Goal: Navigation & Orientation: Find specific page/section

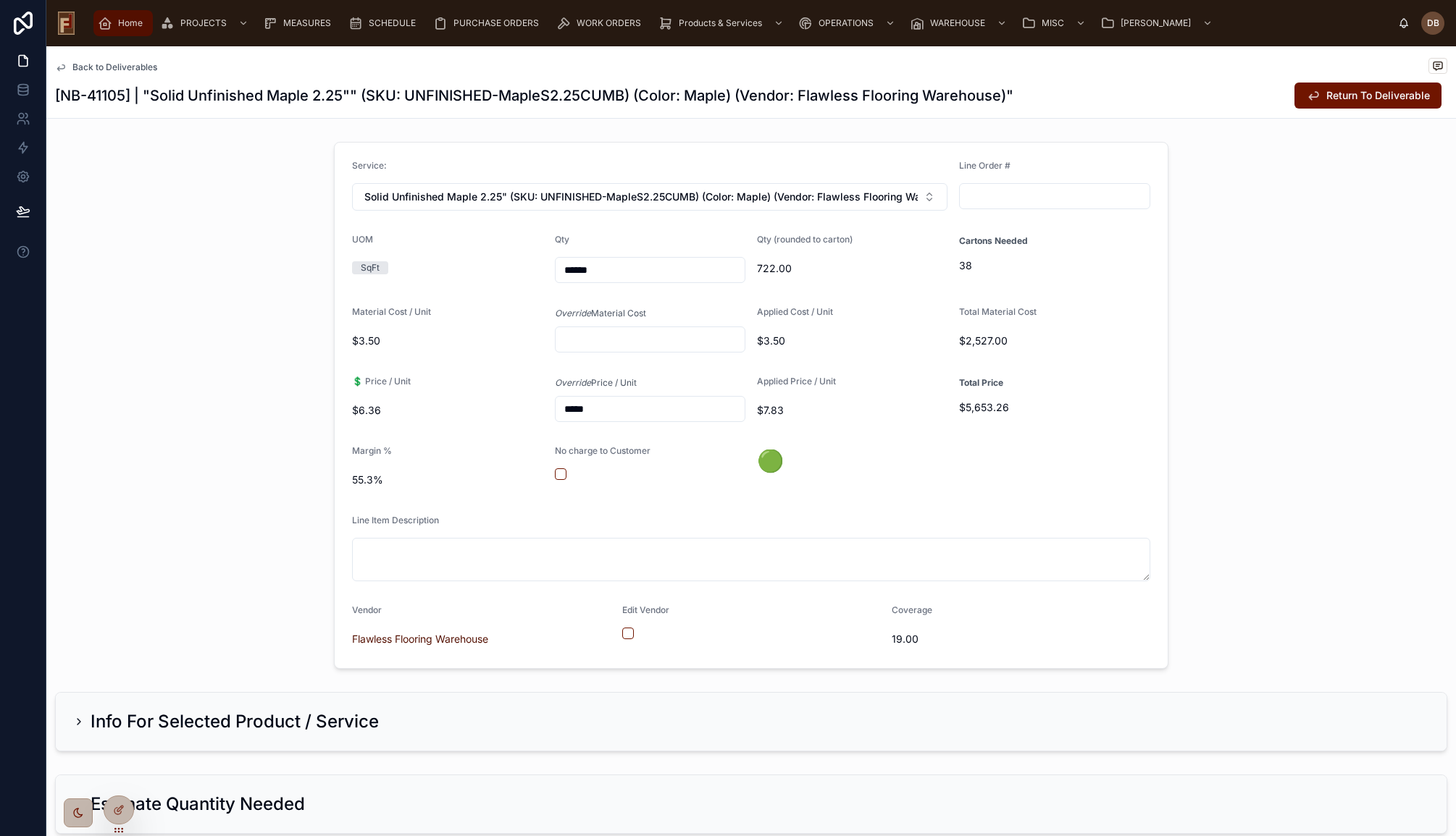
click at [125, 21] on span "Home" at bounding box center [131, 23] width 25 height 11
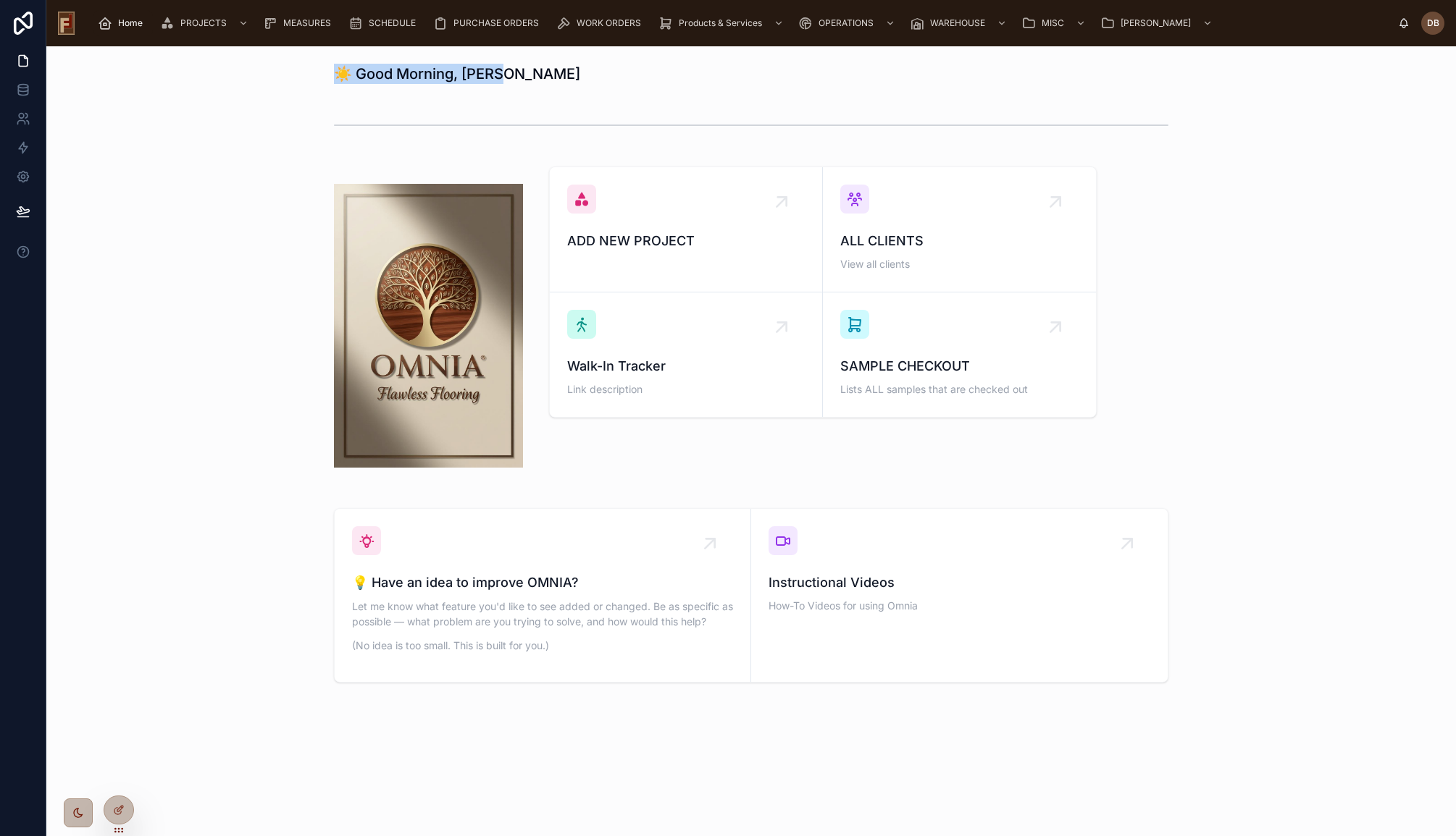
drag, startPoint x: 342, startPoint y: 73, endPoint x: 546, endPoint y: 58, distance: 204.6
click at [546, 58] on div "☀️ Good Morning, David" at bounding box center [751, 74] width 1387 height 32
click at [254, 91] on div "☀️ Good Morning, David ADD NEW PROJECT ALL CLIENTS View all clients Walk-In Tra…" at bounding box center [751, 413] width 1410 height 735
click at [317, 89] on div "☀️ Good Morning, David" at bounding box center [751, 74] width 1387 height 32
drag, startPoint x: 297, startPoint y: 69, endPoint x: 570, endPoint y: 78, distance: 273.1
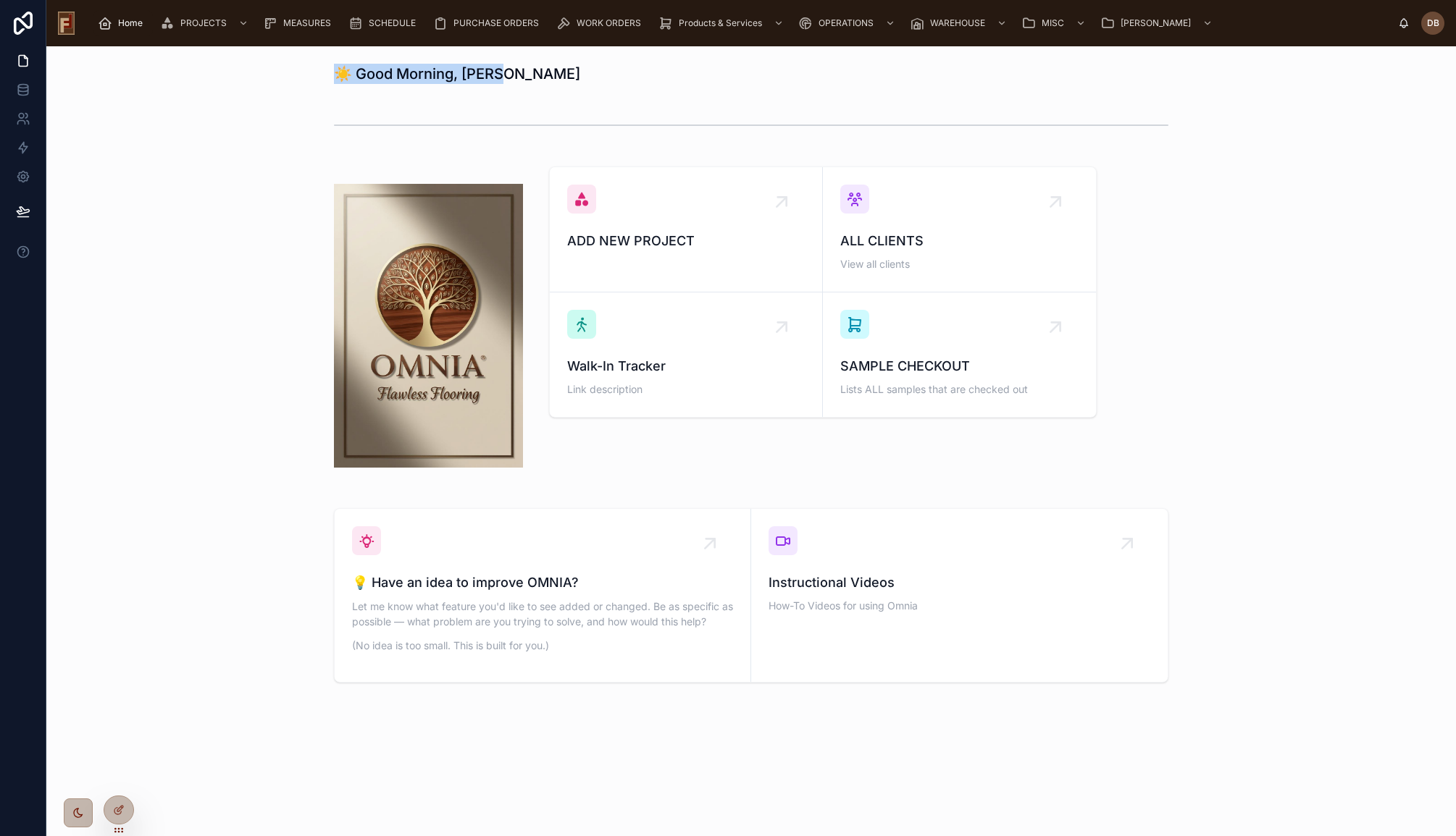
click at [570, 78] on div "☀️ Good Morning, David" at bounding box center [751, 74] width 1387 height 32
click at [289, 76] on div "☀️ Good Morning, David" at bounding box center [751, 74] width 1387 height 32
click at [293, 67] on div "☀️ Good Morning, David" at bounding box center [751, 74] width 1387 height 32
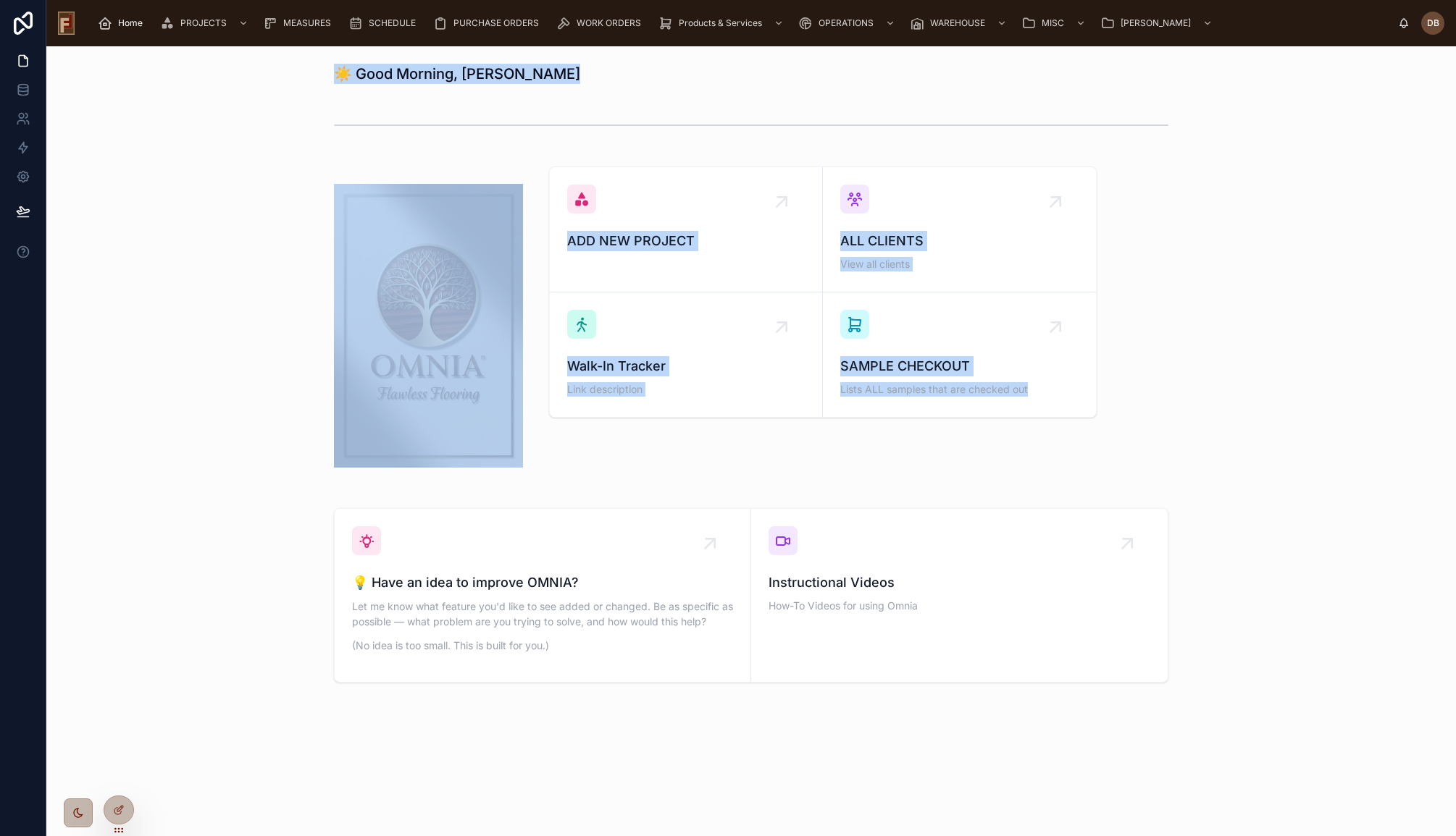
drag, startPoint x: 321, startPoint y: 74, endPoint x: 1089, endPoint y: 447, distance: 853.8
click at [1089, 447] on div "☀️ Good Morning, David ADD NEW PROJECT ALL CLIENTS View all clients Walk-In Tra…" at bounding box center [751, 413] width 1410 height 735
click at [205, 257] on div "ADD NEW PROJECT ALL CLIENTS View all clients Walk-In Tracker Link description S…" at bounding box center [751, 325] width 1387 height 330
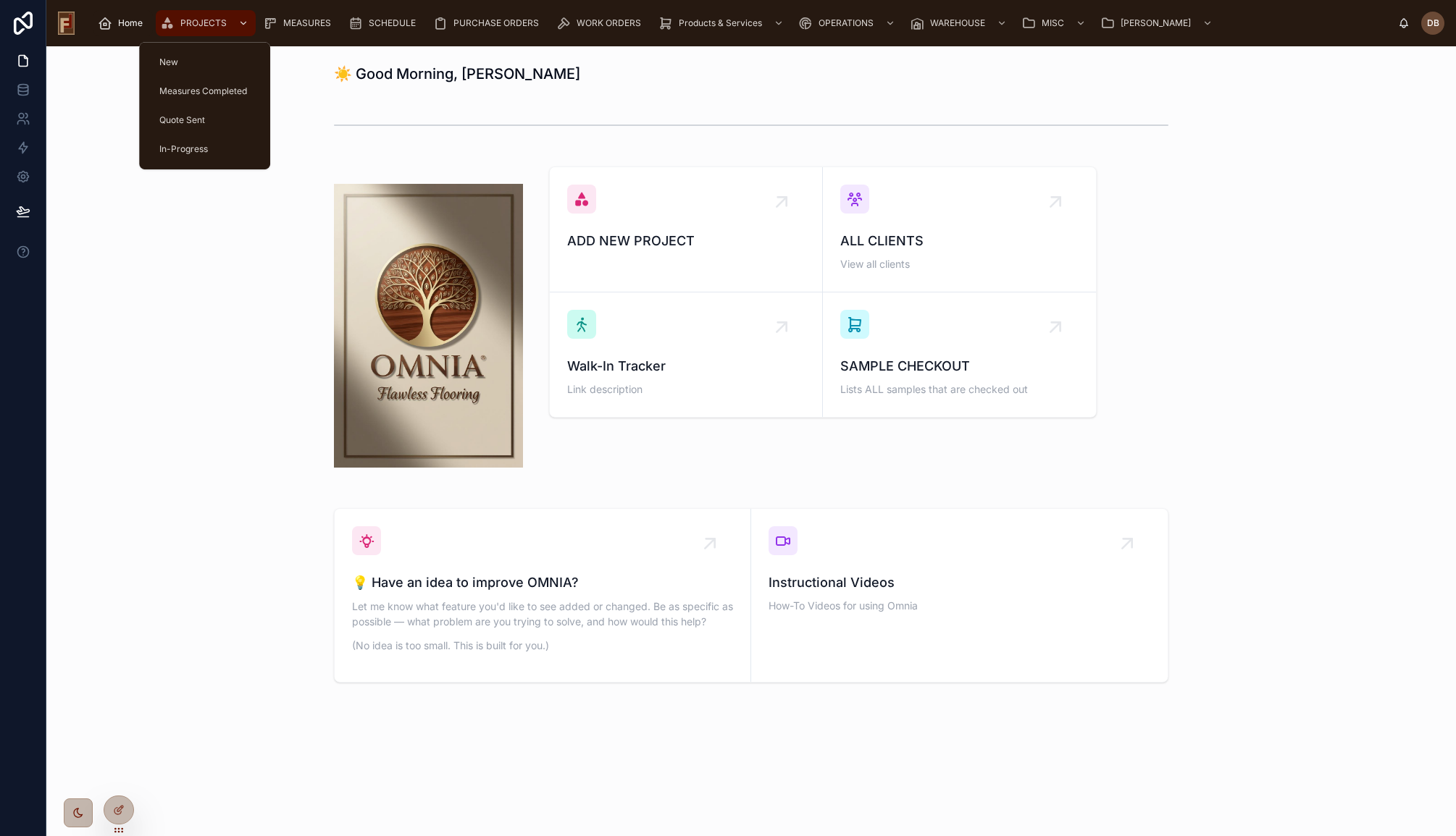
click at [200, 20] on span "PROJECTS" at bounding box center [203, 23] width 46 height 11
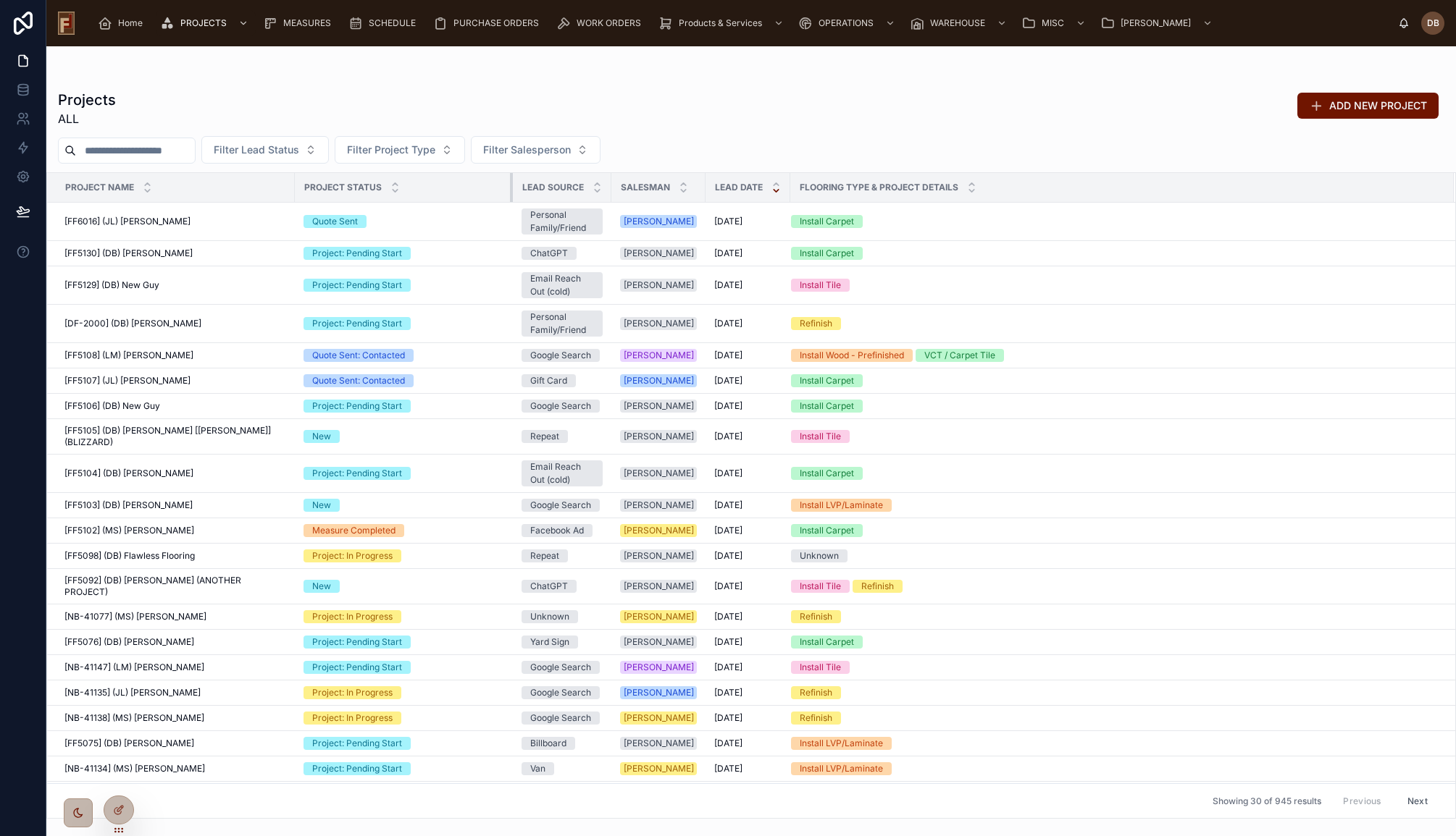
drag, startPoint x: 406, startPoint y: 187, endPoint x: 527, endPoint y: 188, distance: 121.0
click at [527, 188] on tr "Project Name Project Status Lead Source Salesman Lead Date Flooring Type & Proj…" at bounding box center [751, 187] width 1409 height 29
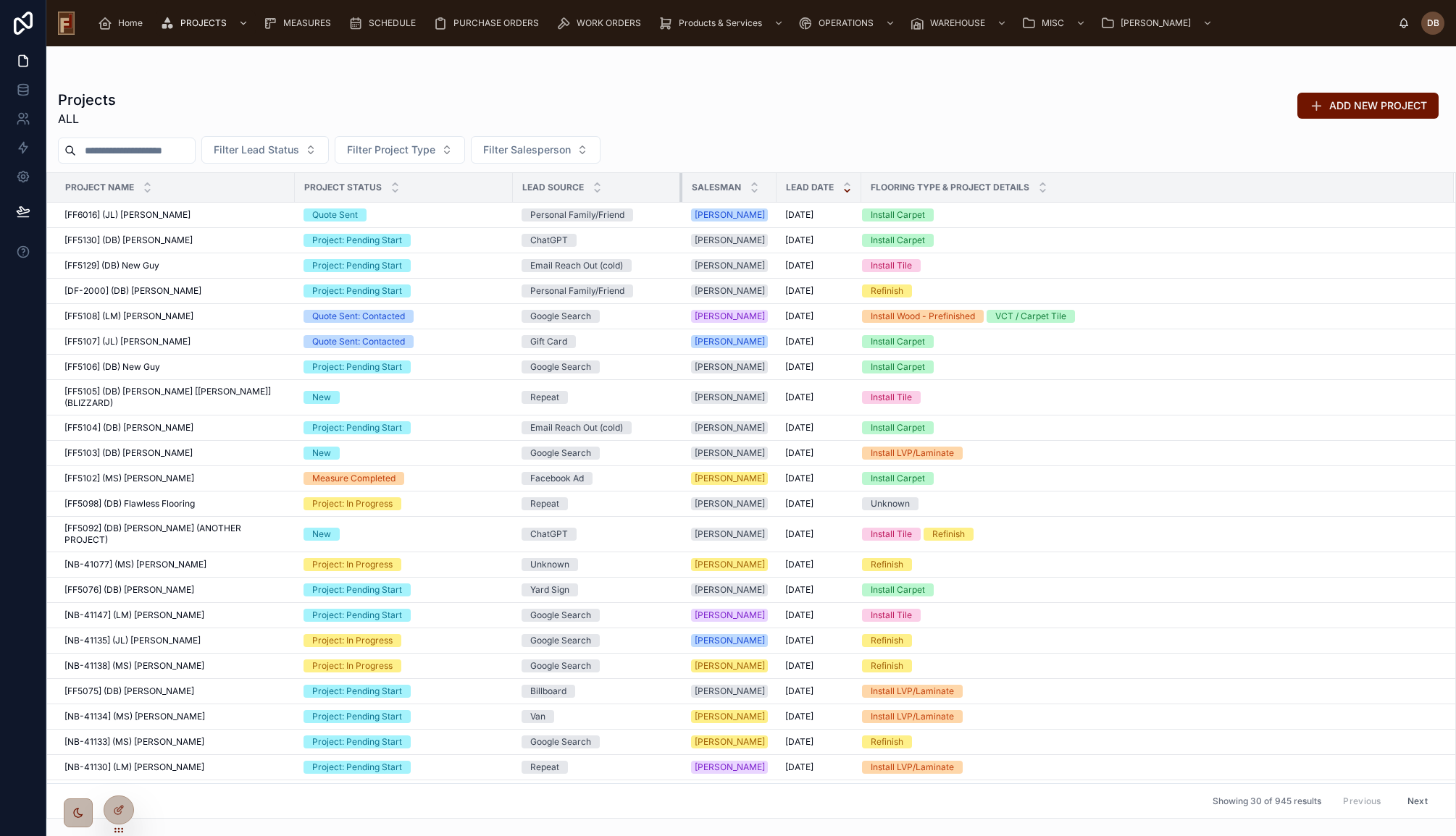
drag, startPoint x: 607, startPoint y: 188, endPoint x: 682, endPoint y: 187, distance: 75.0
click at [682, 187] on tr "Project Name Project Status Lead Source Salesman Lead Date Flooring Type & Proj…" at bounding box center [751, 187] width 1409 height 29
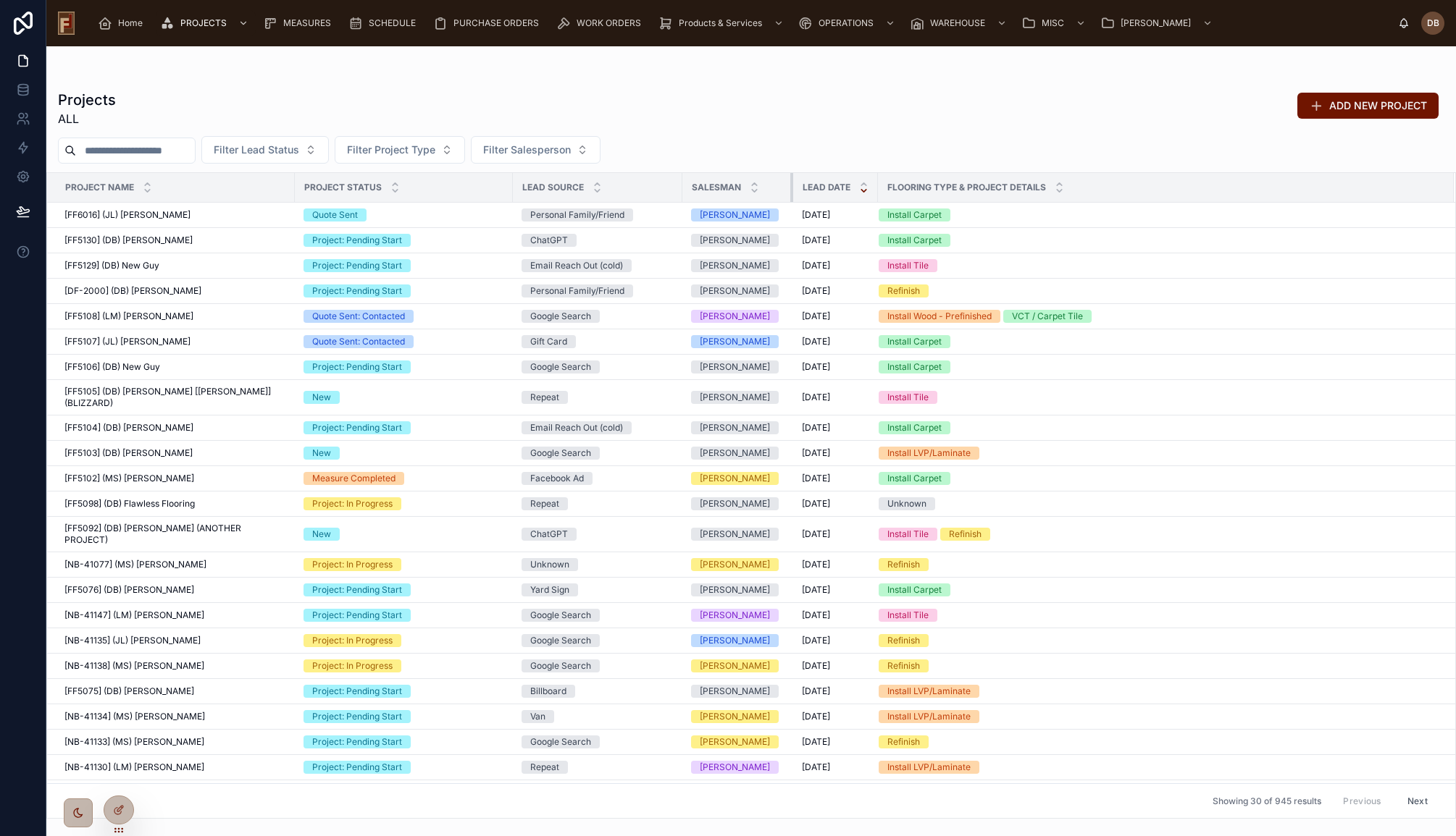
drag, startPoint x: 766, startPoint y: 183, endPoint x: 795, endPoint y: 182, distance: 29.0
click at [795, 182] on tr "Project Name Project Status Lead Source Salesman Lead Date Flooring Type & Proj…" at bounding box center [751, 187] width 1409 height 29
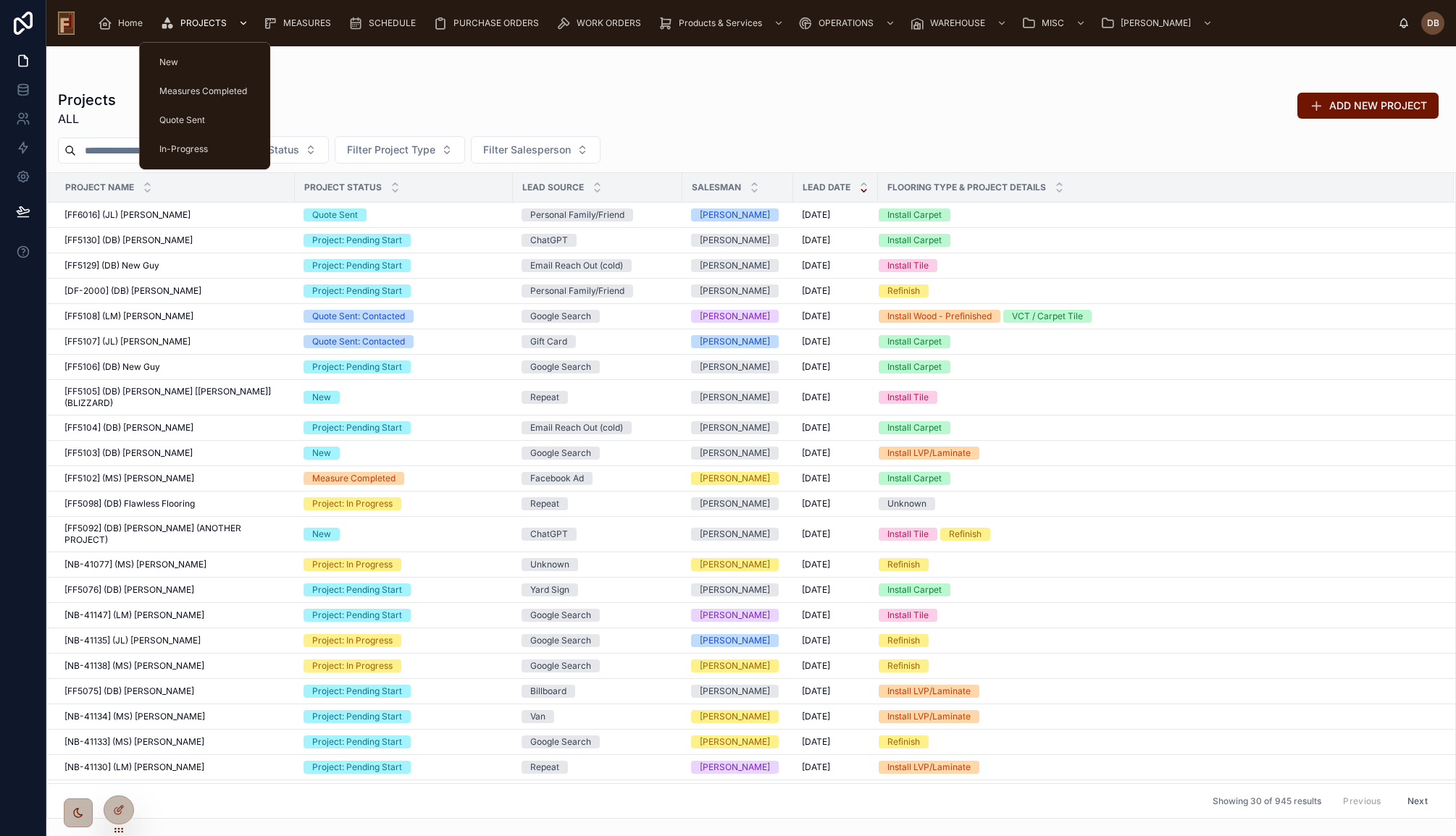
click at [196, 24] on span "PROJECTS" at bounding box center [203, 23] width 46 height 11
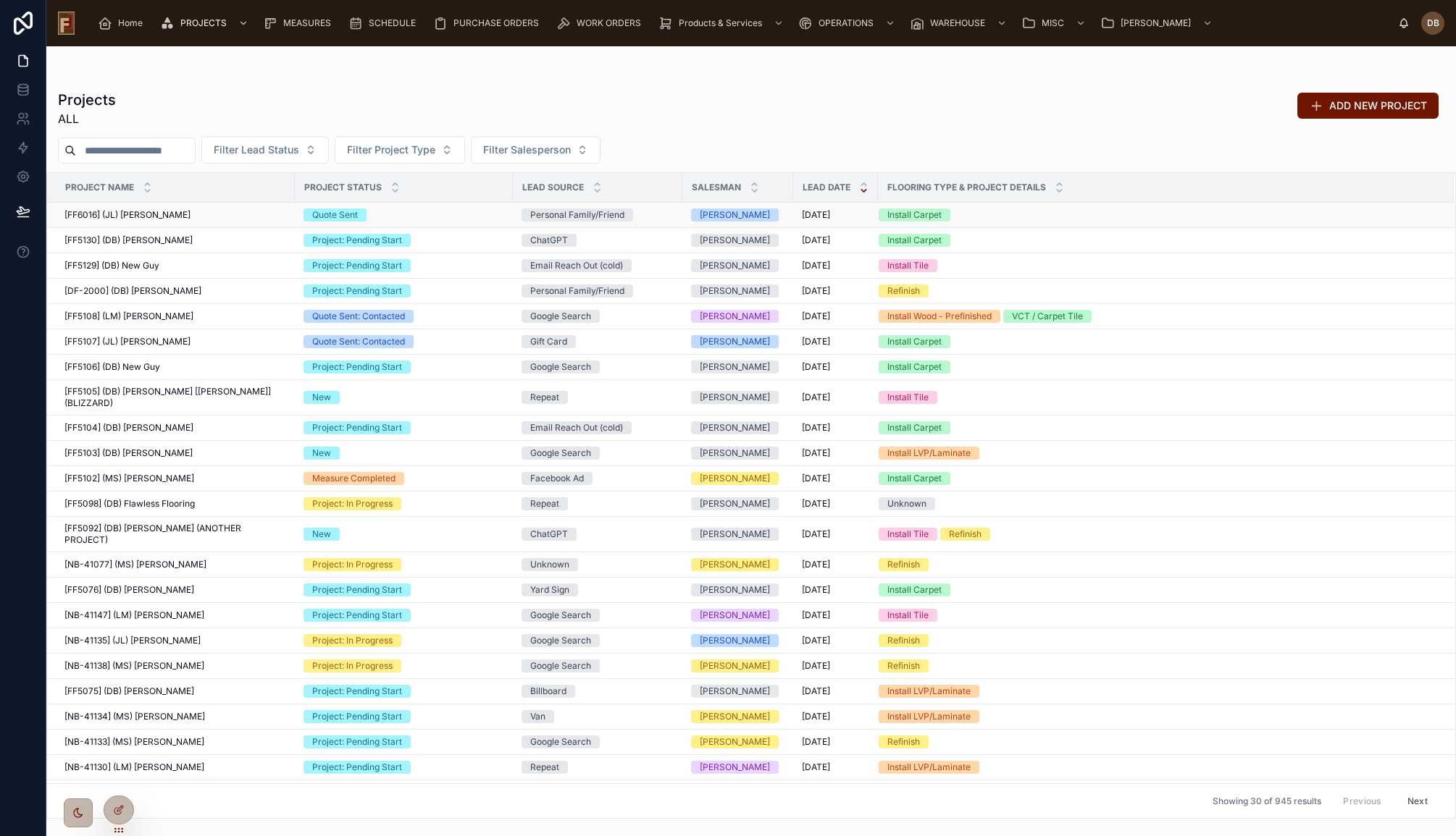
click at [153, 210] on span "[FF6016] (JL) Justin Lehrke" at bounding box center [127, 215] width 126 height 11
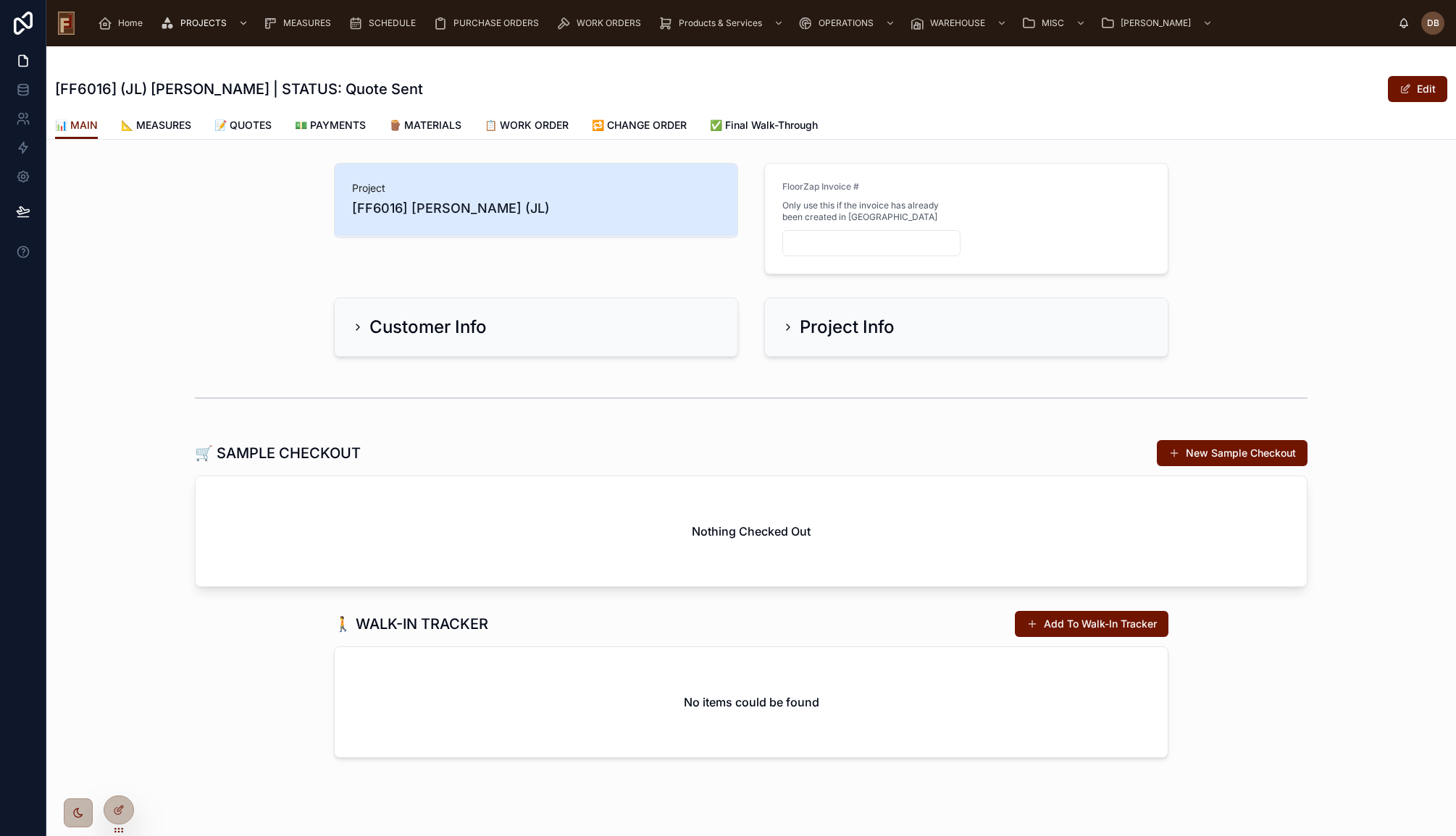
drag, startPoint x: 246, startPoint y: 125, endPoint x: 206, endPoint y: 168, distance: 58.7
click at [206, 168] on div "Project [FF6016] Justin Lehrke (JL) FloorZap Invoice # Only use this if the inv…" at bounding box center [751, 218] width 1410 height 123
click at [424, 208] on span "[FF6016] Justin Lehrke (JL)" at bounding box center [535, 208] width 368 height 20
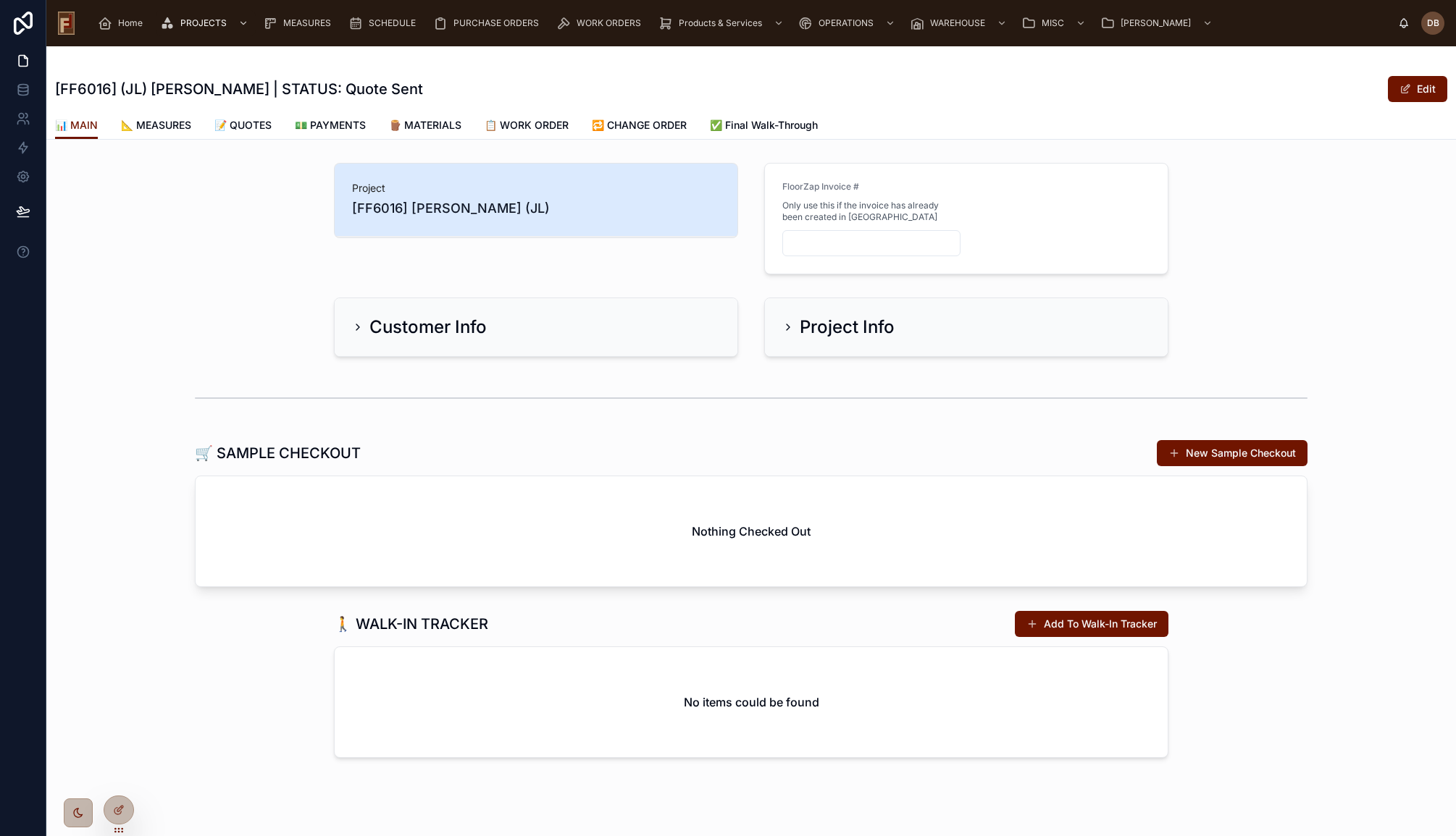
click at [274, 187] on div "Project [FF6016] Justin Lehrke (JL) FloorZap Invoice # Only use this if the inv…" at bounding box center [751, 218] width 1410 height 123
click at [447, 205] on span "[FF6016] Justin Lehrke (JL)" at bounding box center [535, 208] width 368 height 20
click at [281, 451] on h1 "🛒 SAMPLE CHECKOUT" at bounding box center [277, 453] width 166 height 20
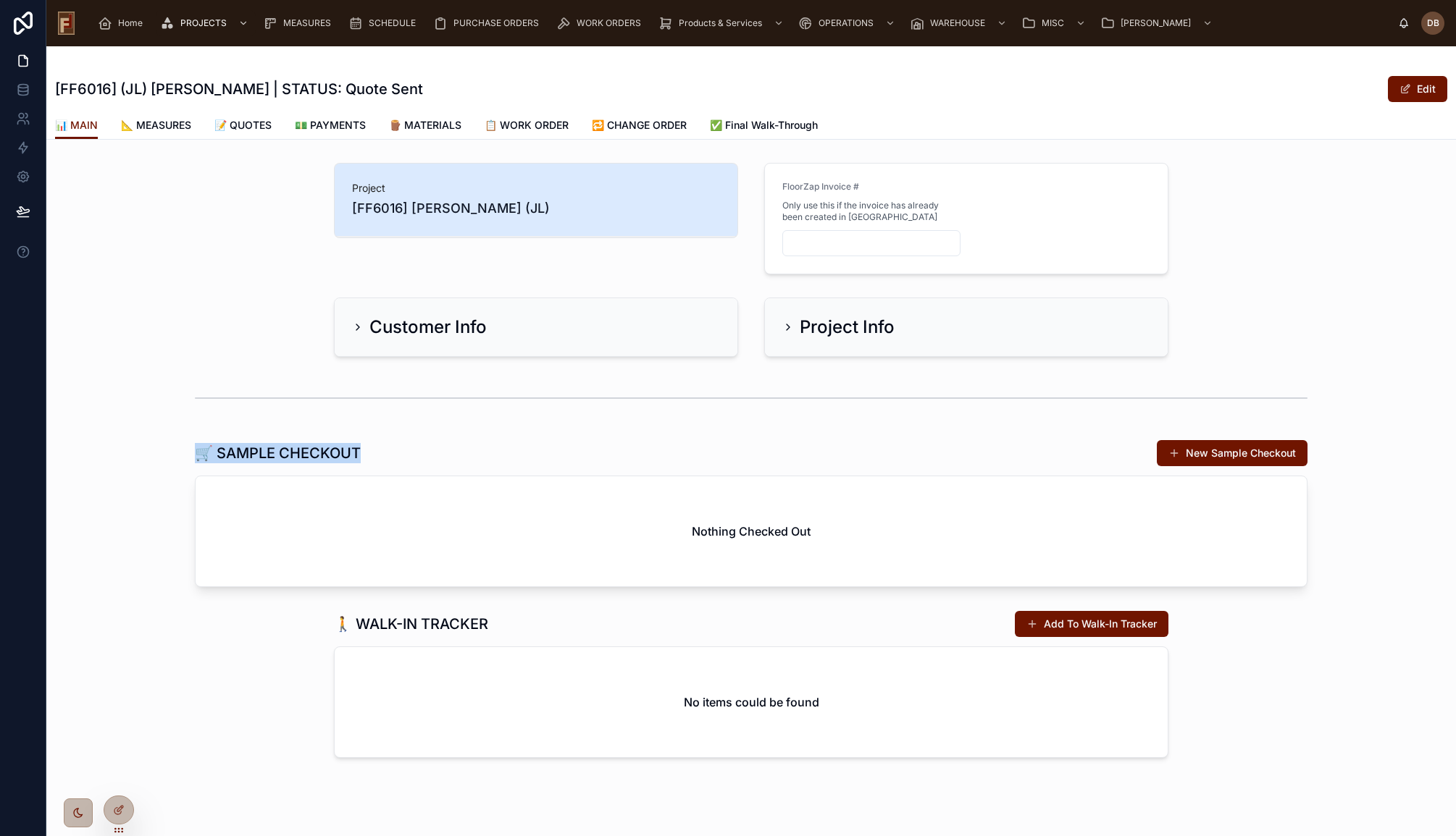
click at [277, 450] on h1 "🛒 SAMPLE CHECKOUT" at bounding box center [277, 453] width 166 height 20
click at [252, 123] on span "📝 QUOTES" at bounding box center [243, 125] width 57 height 14
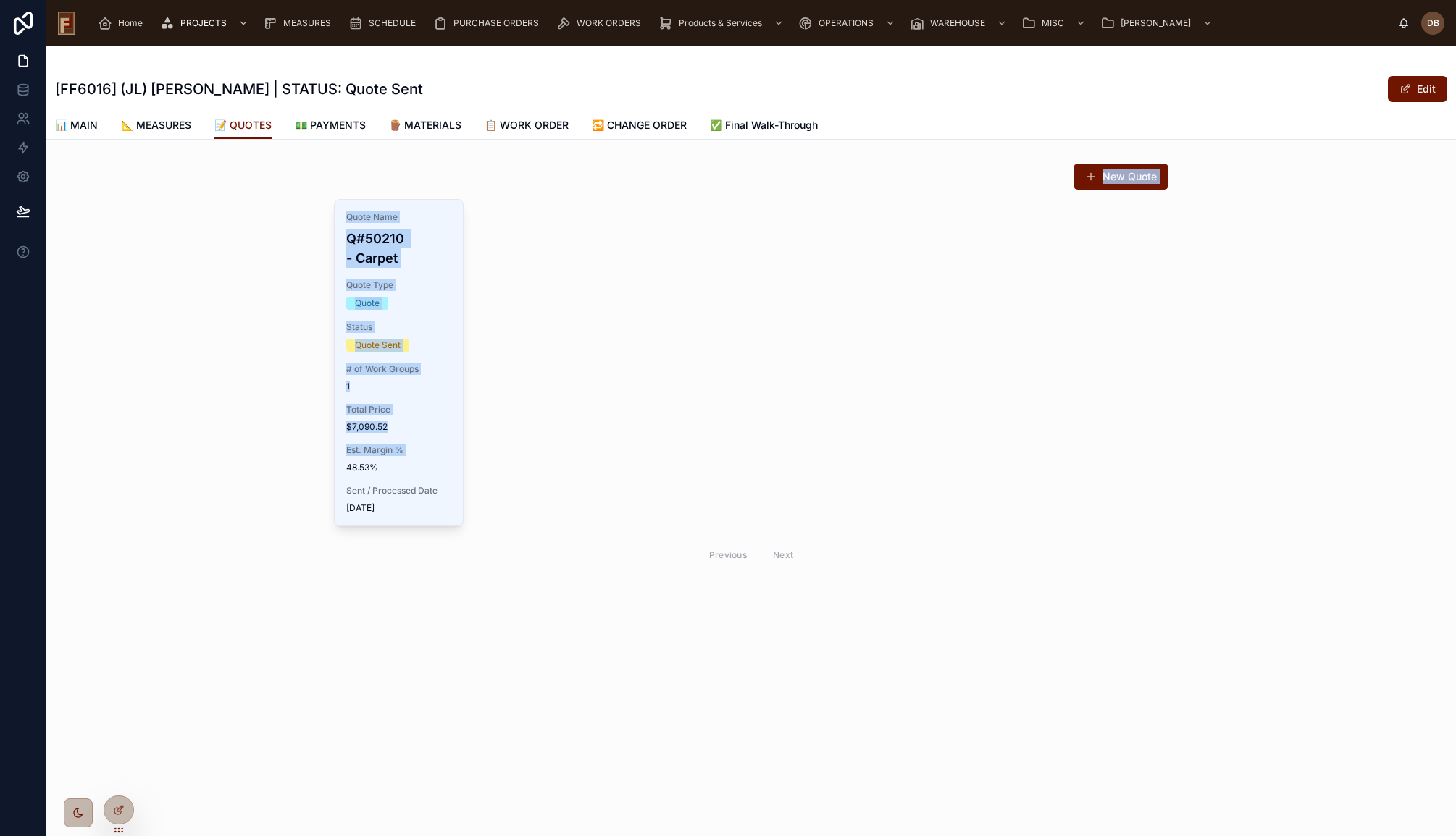
drag, startPoint x: 175, startPoint y: 184, endPoint x: 303, endPoint y: 477, distance: 319.7
click at [303, 477] on div "New Quote Quote Name Q#50210 - Carpet Quote Type Quote Status Quote Sent # of W…" at bounding box center [751, 367] width 1410 height 421
click at [294, 469] on div "New Quote Quote Name Q#50210 - Carpet Quote Type Quote Status Quote Sent # of W…" at bounding box center [751, 367] width 1410 height 421
drag, startPoint x: 619, startPoint y: 432, endPoint x: 635, endPoint y: 380, distance: 54.4
click at [635, 380] on div "Quote Name Q#50210 - Carpet Quote Type Quote Status Quote Sent # of Work Groups…" at bounding box center [751, 386] width 834 height 373
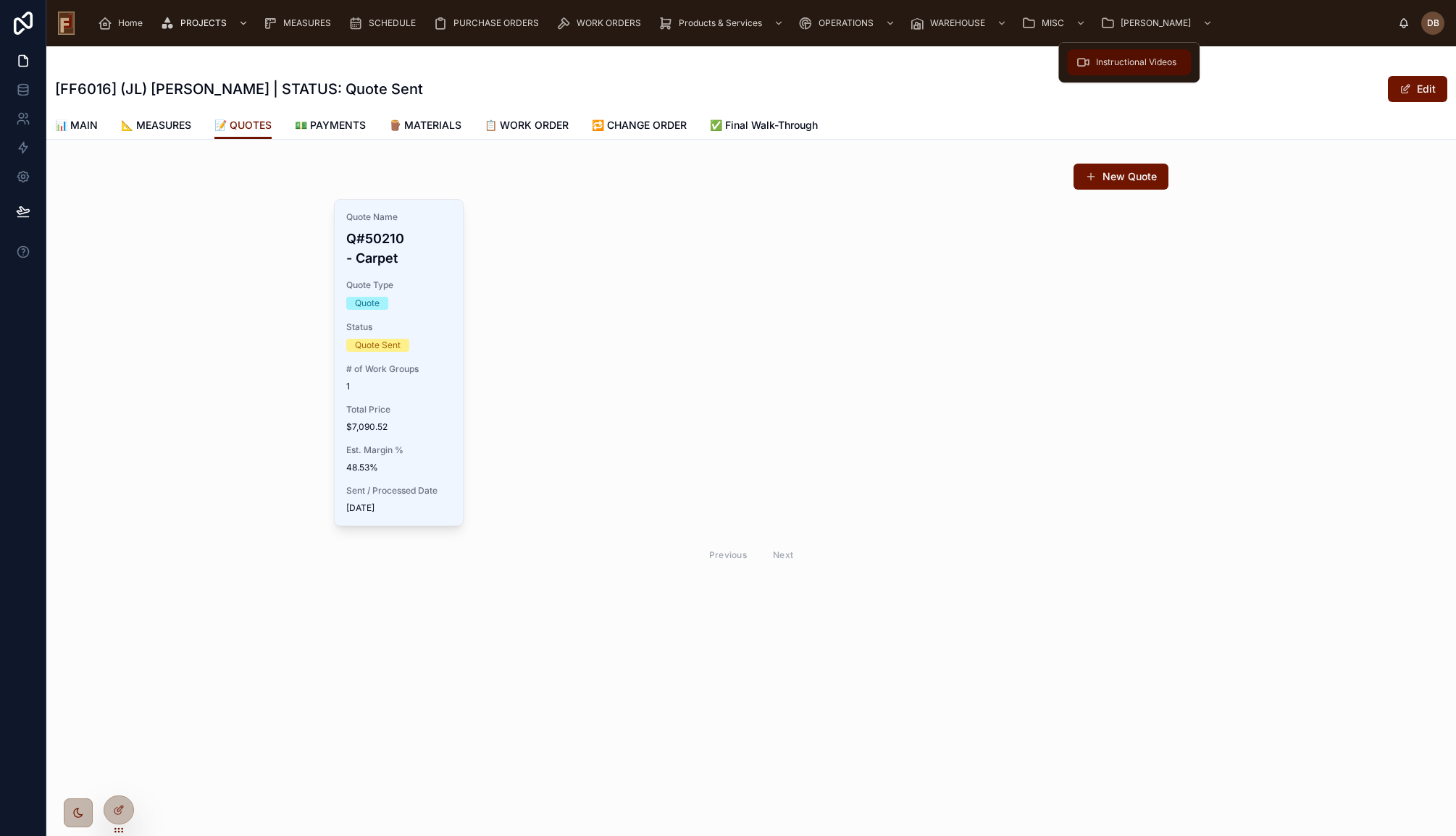
click at [1121, 59] on span "Instructional Videos" at bounding box center [1136, 62] width 80 height 11
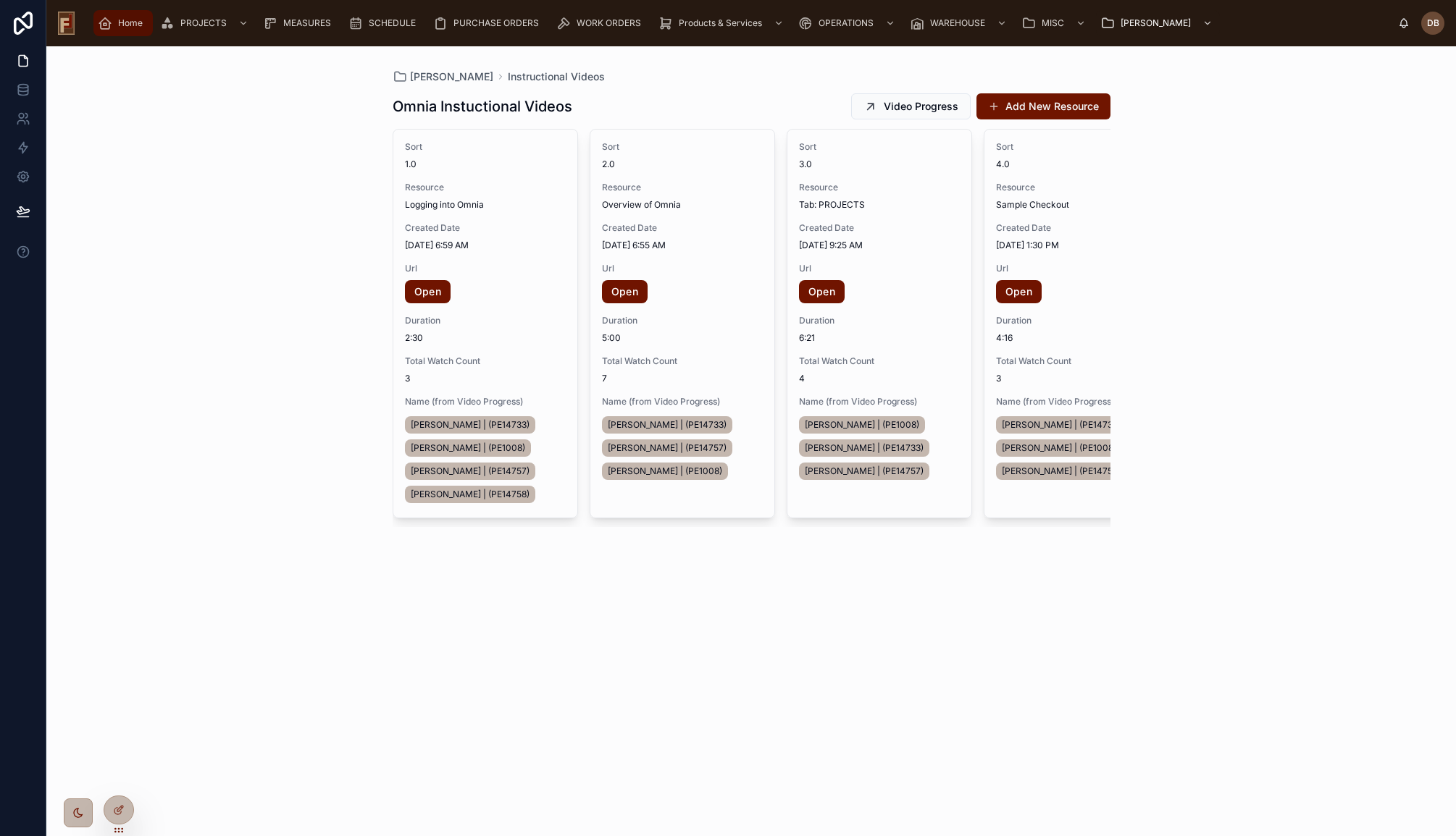
click at [131, 21] on span "Home" at bounding box center [131, 23] width 25 height 11
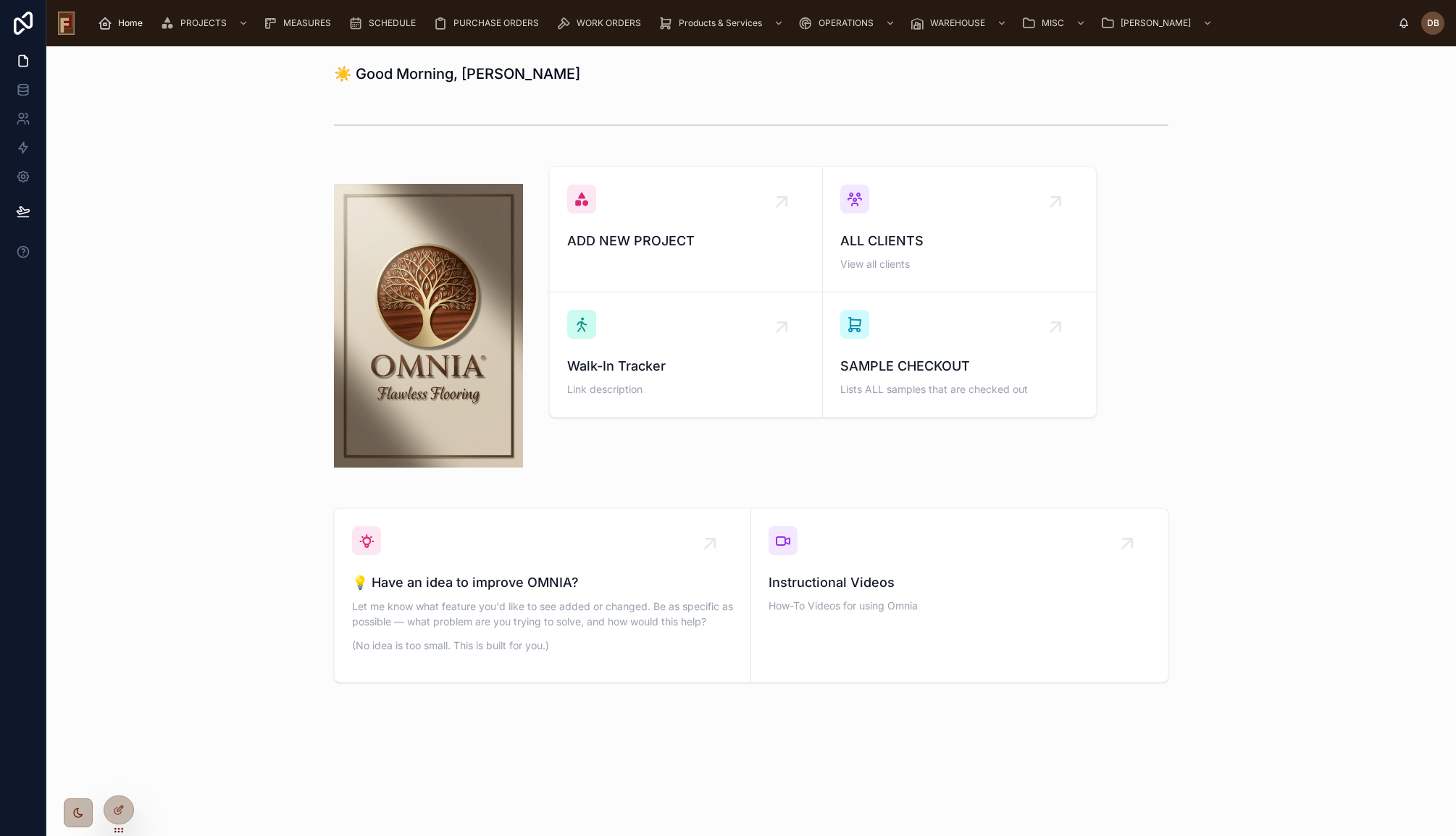
click at [275, 316] on div "ADD NEW PROJECT ALL CLIENTS View all clients Walk-In Tracker Link description S…" at bounding box center [751, 325] width 1387 height 330
click at [427, 73] on h1 "☀️ Good Morning, David" at bounding box center [457, 73] width 246 height 20
click at [377, 73] on h1 "☀️ Good Morning, David" at bounding box center [457, 73] width 246 height 20
drag, startPoint x: 377, startPoint y: 73, endPoint x: 411, endPoint y: 73, distance: 34.0
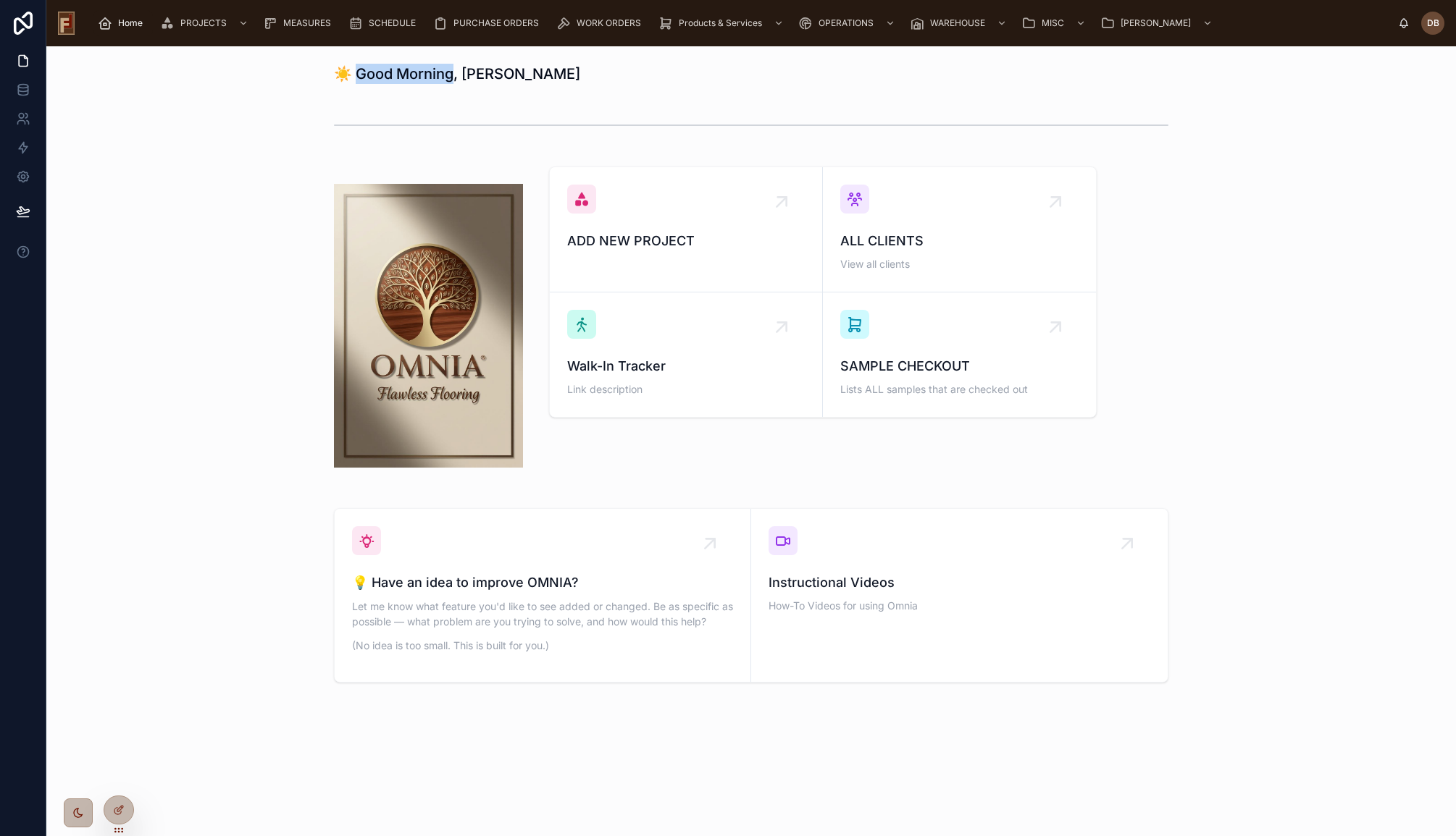
click at [411, 73] on h1 "☀️ Good Morning, David" at bounding box center [457, 73] width 246 height 20
click at [320, 100] on div "☀️ Good Morning, David ADD NEW PROJECT ALL CLIENTS View all clients Walk-In Tra…" at bounding box center [751, 413] width 1410 height 735
click at [376, 74] on h1 "☀️ Good Morning, David" at bounding box center [457, 73] width 246 height 20
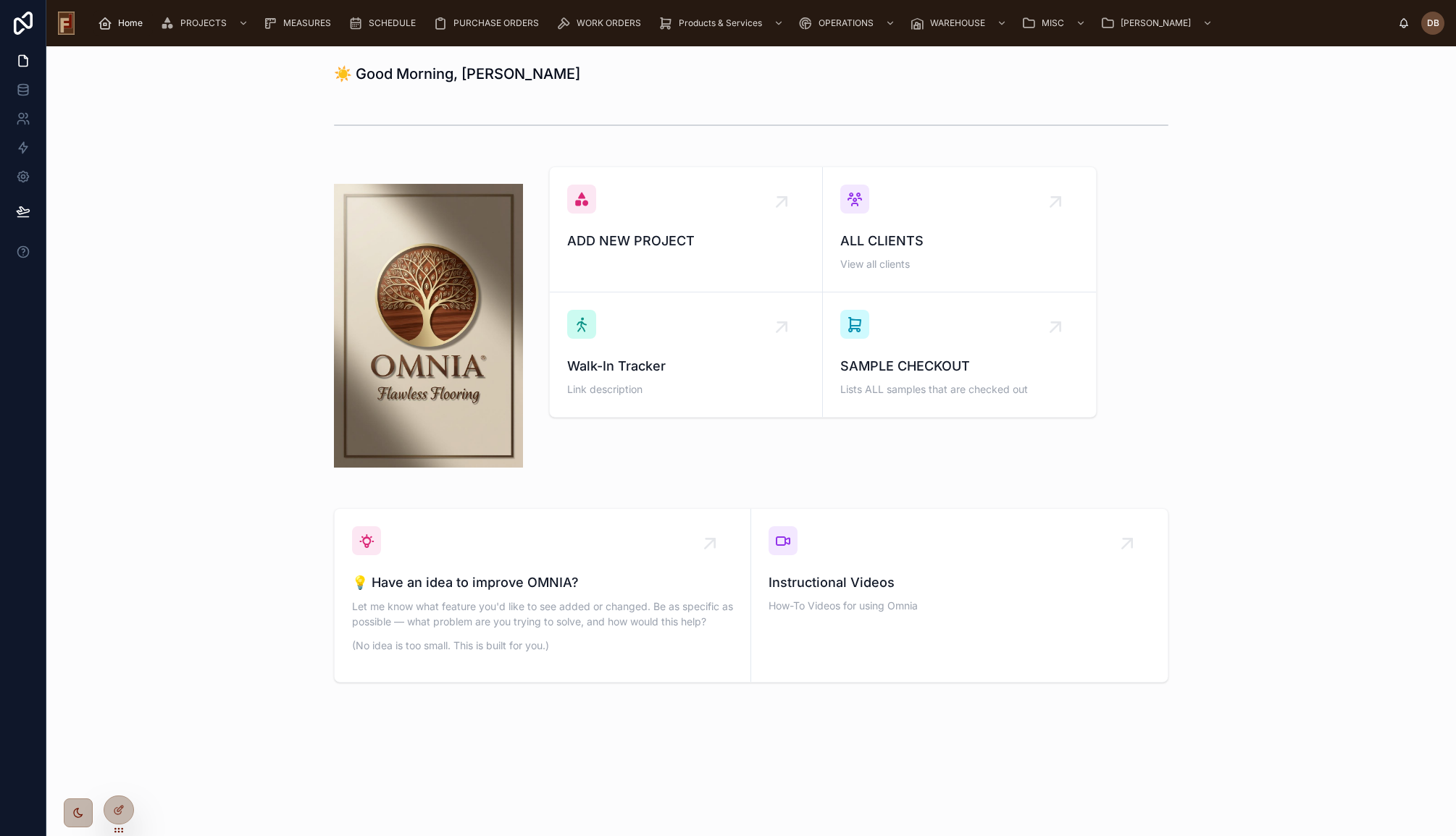
drag, startPoint x: 376, startPoint y: 74, endPoint x: 297, endPoint y: 147, distance: 107.6
click at [297, 147] on div at bounding box center [751, 125] width 1387 height 48
click at [128, 22] on span "Home" at bounding box center [131, 23] width 25 height 11
click at [376, 75] on h1 "☀️ Good Morning, David" at bounding box center [457, 73] width 246 height 20
drag, startPoint x: 376, startPoint y: 75, endPoint x: 400, endPoint y: 73, distance: 24.1
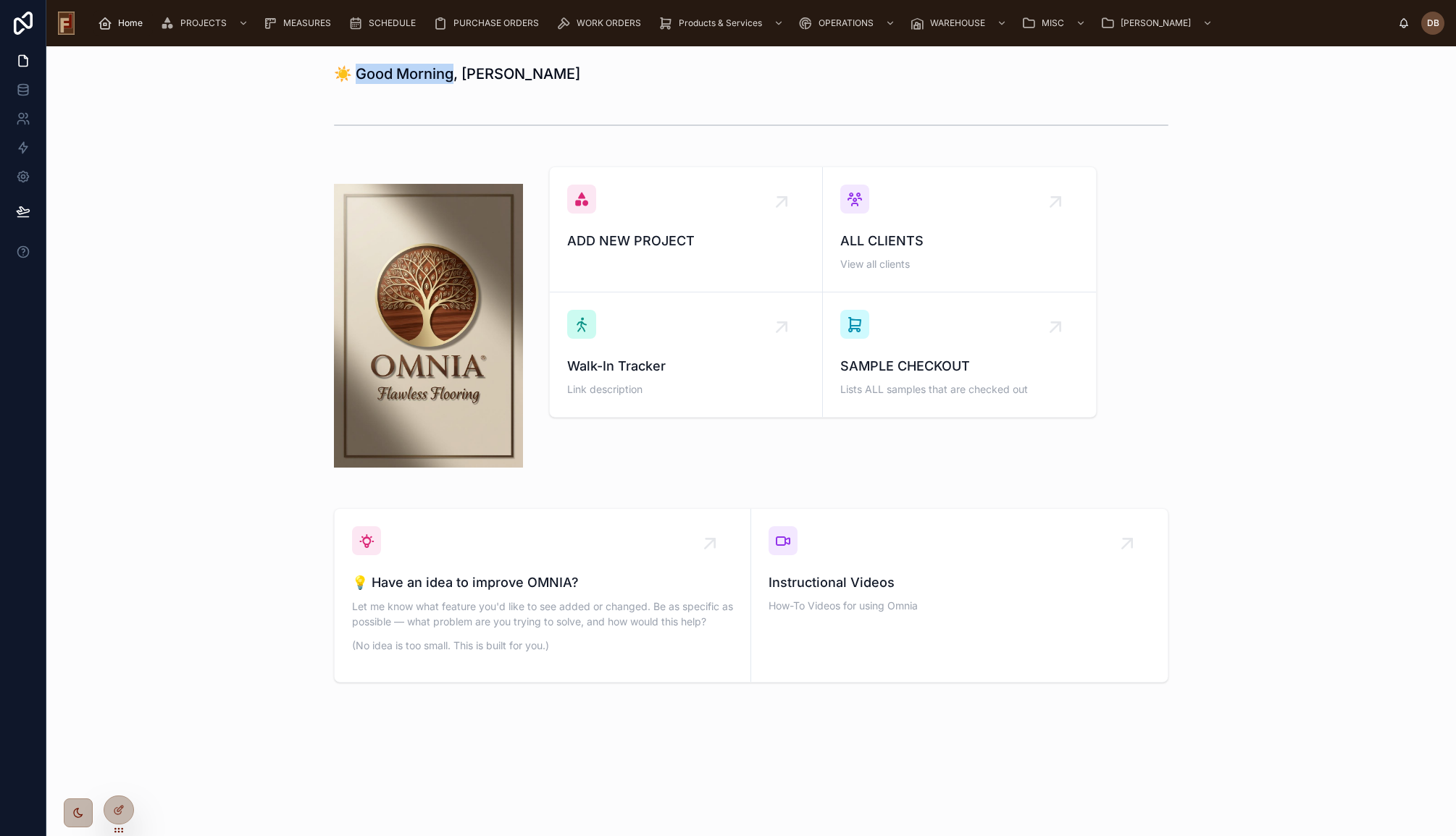
click at [400, 73] on h1 "☀️ Good Morning, David" at bounding box center [457, 73] width 246 height 20
click at [401, 92] on div "☀️ Good Morning, David ADD NEW PROJECT ALL CLIENTS View all clients Walk-In Tra…" at bounding box center [751, 413] width 1410 height 735
click at [376, 74] on h1 "☀️ Good Morning, David" at bounding box center [457, 73] width 246 height 20
drag, startPoint x: 376, startPoint y: 74, endPoint x: 407, endPoint y: 70, distance: 31.3
click at [407, 70] on h1 "☀️ Good Morning, David" at bounding box center [457, 73] width 246 height 20
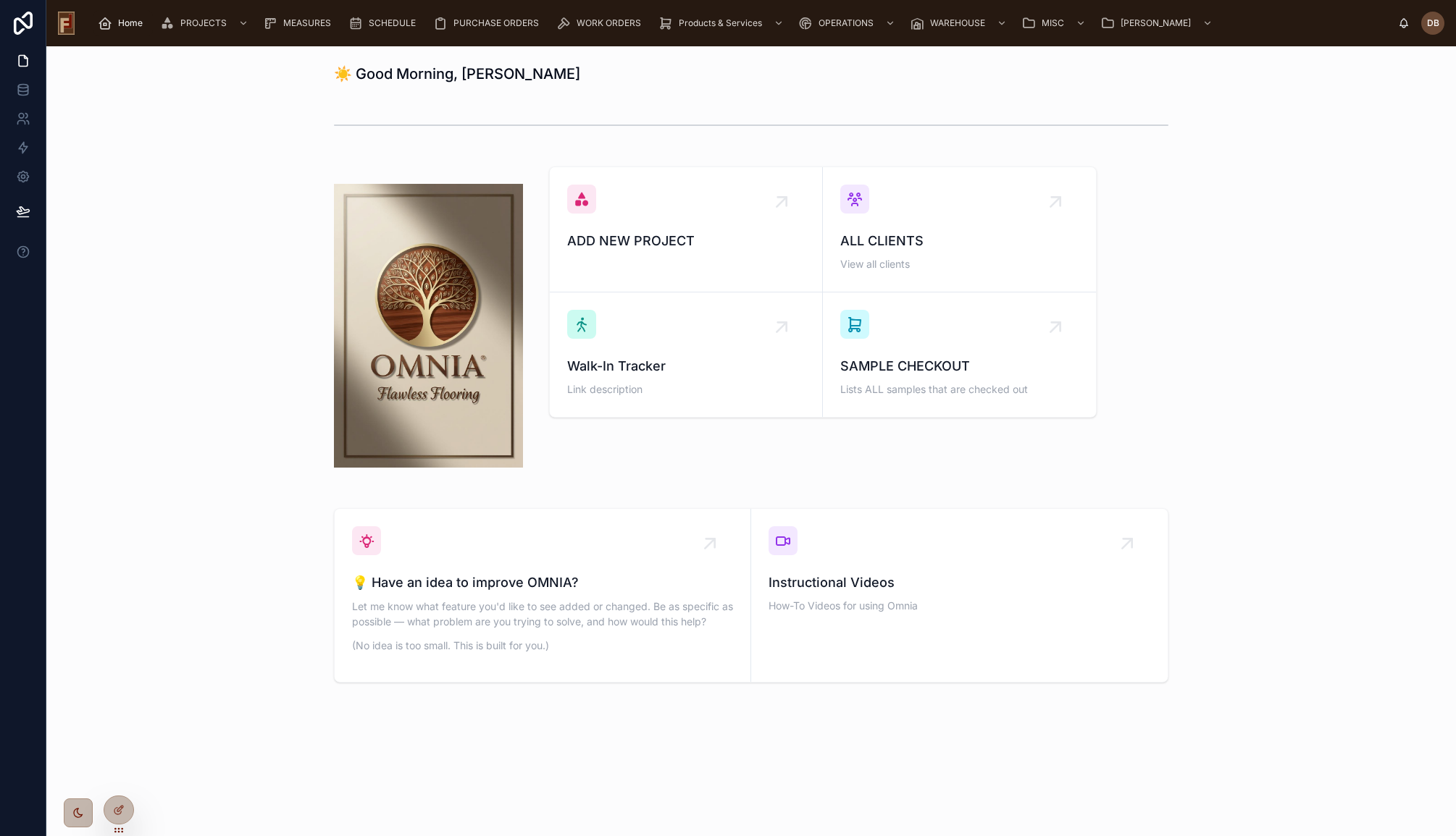
click at [484, 73] on h1 "☀️ Good Morning, David" at bounding box center [457, 73] width 246 height 20
drag, startPoint x: 484, startPoint y: 73, endPoint x: 337, endPoint y: 78, distance: 147.1
click at [377, 78] on h1 "☀️ Good Morning, David" at bounding box center [457, 73] width 246 height 20
click at [308, 84] on div "☀️ Good Morning, David" at bounding box center [751, 74] width 1387 height 32
click at [129, 21] on span "Home" at bounding box center [131, 23] width 25 height 11
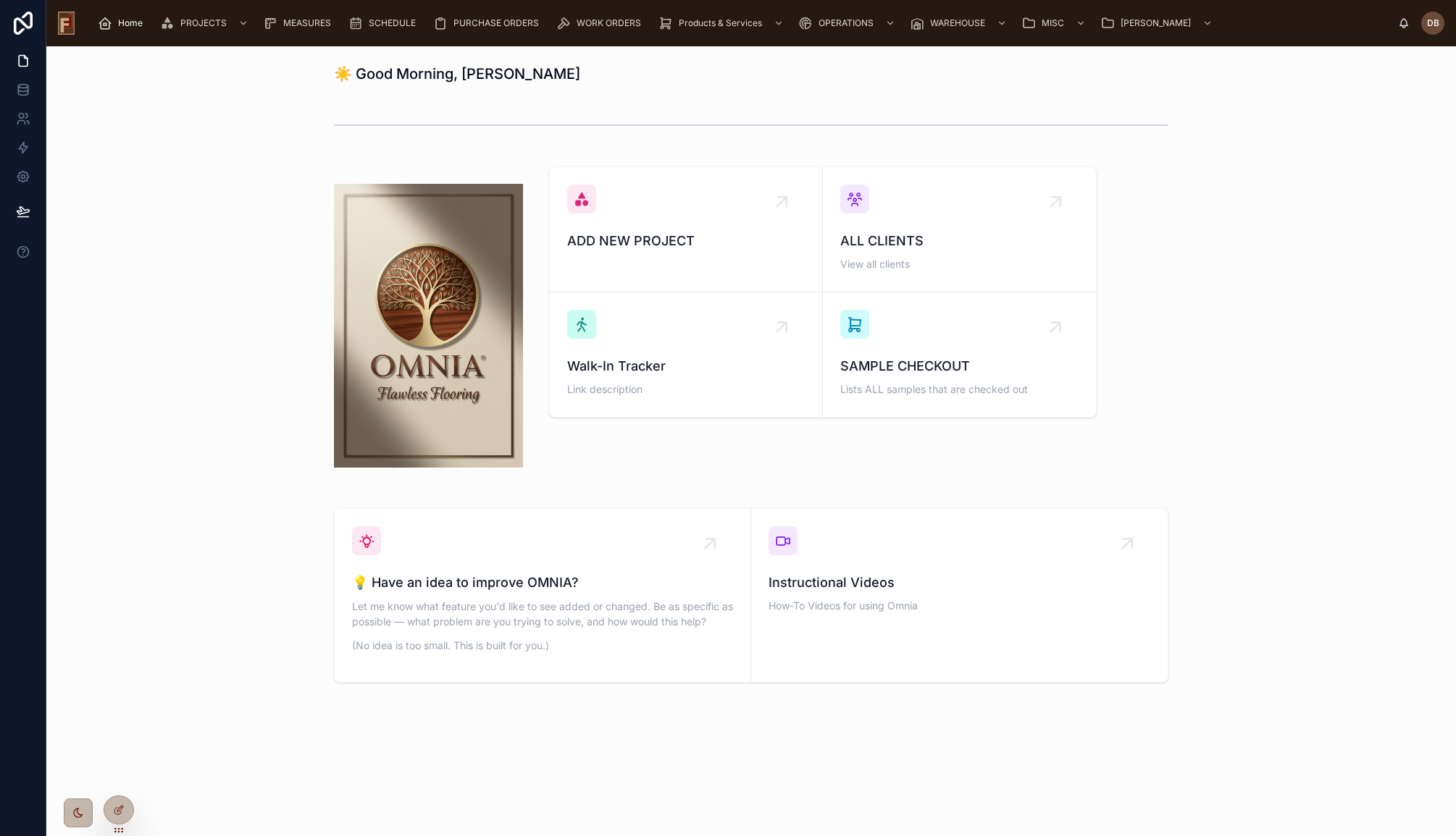
click at [118, 25] on span "Home" at bounding box center [131, 23] width 25 height 11
click at [610, 615] on p "Let me know what feature you'd like to see added or changed. Be as specific as …" at bounding box center [542, 614] width 381 height 30
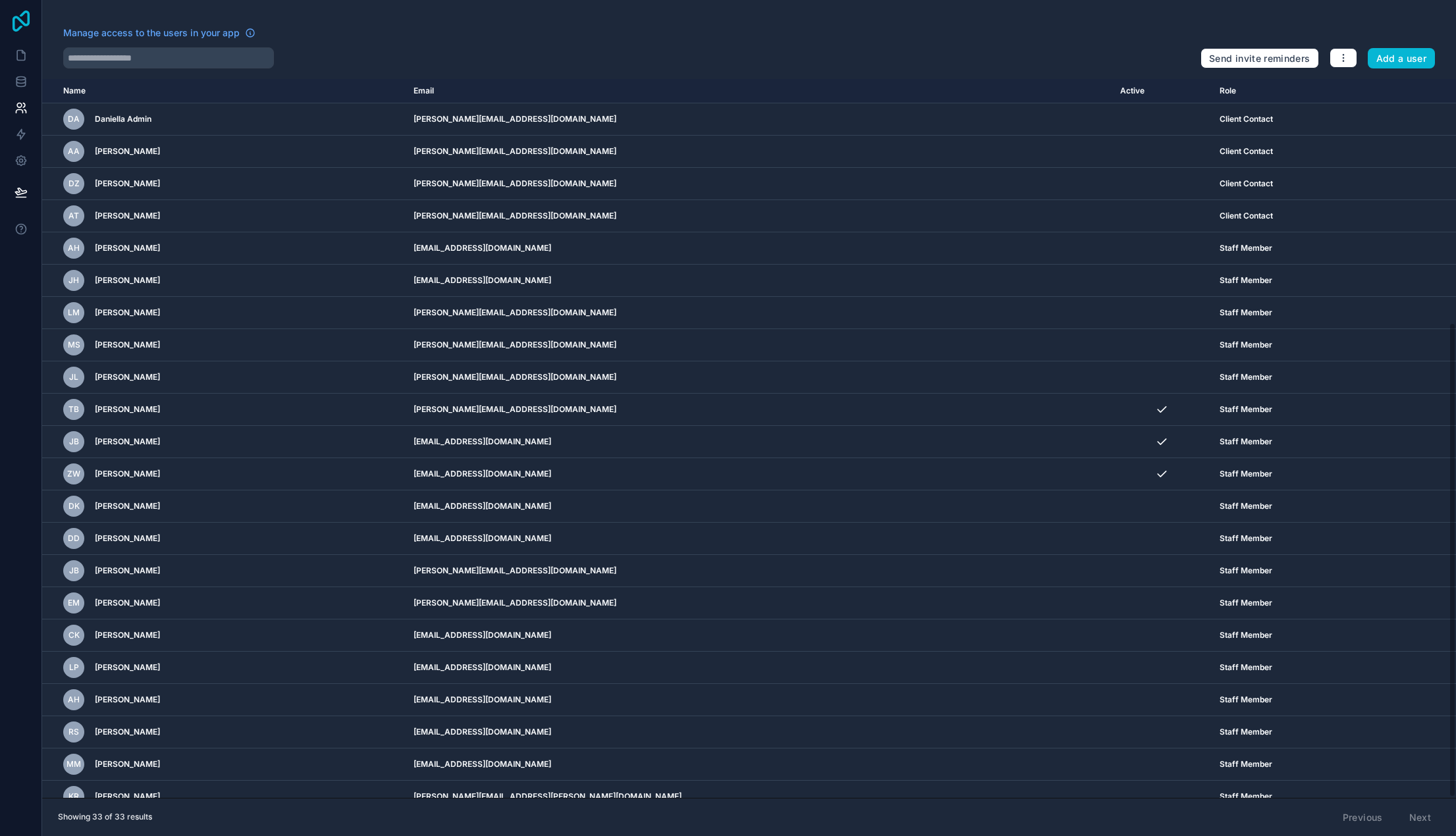
scroll to position [370, 0]
